Goal: Transaction & Acquisition: Purchase product/service

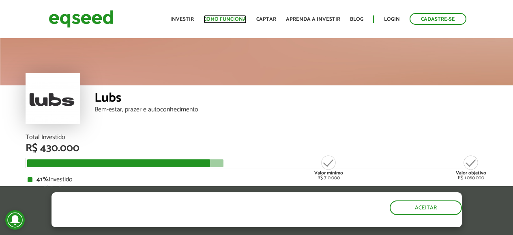
click at [225, 18] on link "Como funciona" at bounding box center [225, 19] width 43 height 5
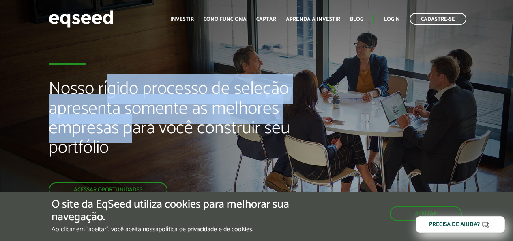
drag, startPoint x: 111, startPoint y: 100, endPoint x: 137, endPoint y: 140, distance: 47.8
click at [136, 140] on h2 "Nosso rígido processo de seleção apresenta somente as melhores empresas para vo…" at bounding box center [171, 130] width 245 height 103
click at [225, 21] on link "Como funciona" at bounding box center [225, 19] width 43 height 5
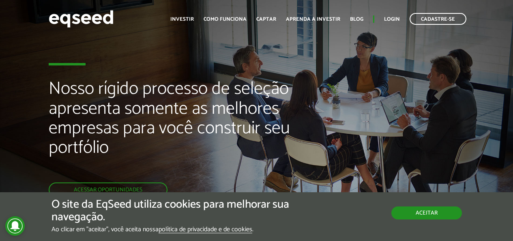
click at [421, 216] on button "Aceitar" at bounding box center [427, 212] width 71 height 13
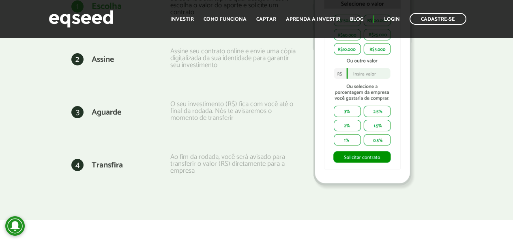
scroll to position [931, 0]
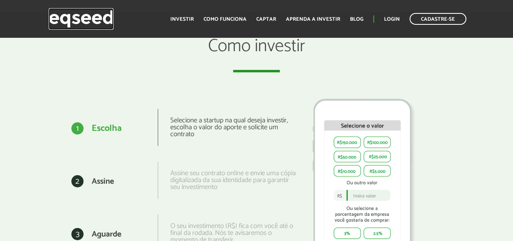
click at [88, 25] on img at bounding box center [81, 19] width 65 height 22
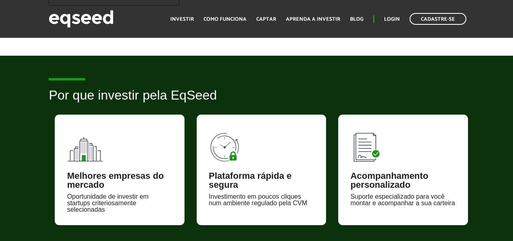
scroll to position [568, 0]
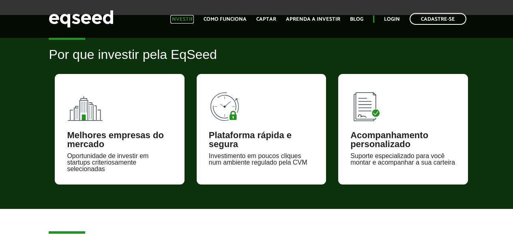
click at [192, 22] on link "Investir" at bounding box center [182, 19] width 24 height 5
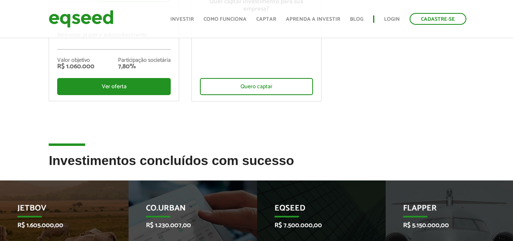
scroll to position [81, 0]
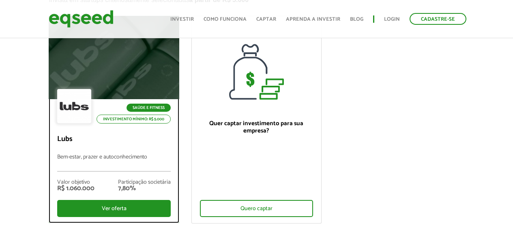
click at [127, 67] on div at bounding box center [114, 58] width 157 height 100
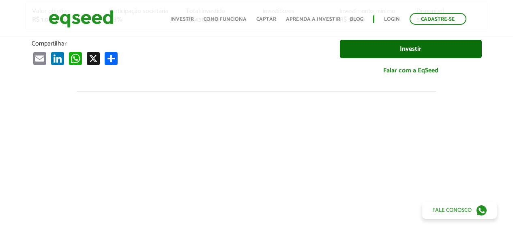
scroll to position [162, 0]
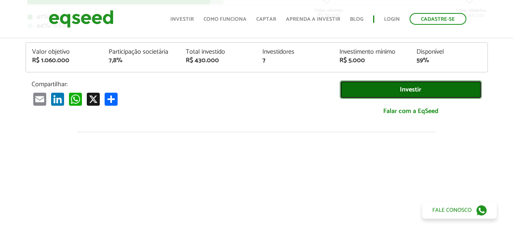
click at [373, 89] on link "Investir" at bounding box center [411, 89] width 142 height 18
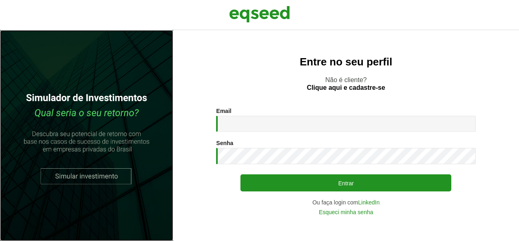
click at [109, 175] on link at bounding box center [86, 135] width 173 height 211
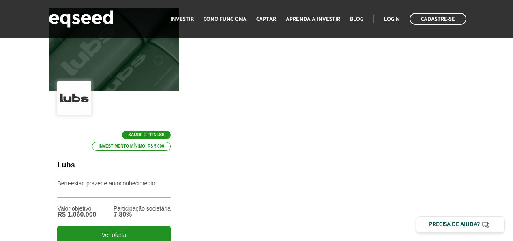
scroll to position [81, 0]
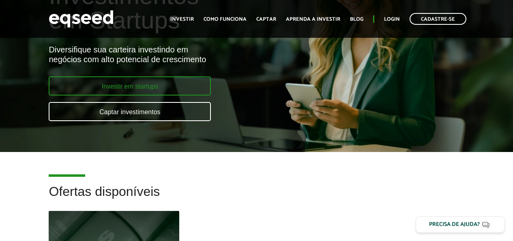
click at [161, 84] on link "Investir em startups" at bounding box center [130, 85] width 162 height 19
